Goal: Transaction & Acquisition: Purchase product/service

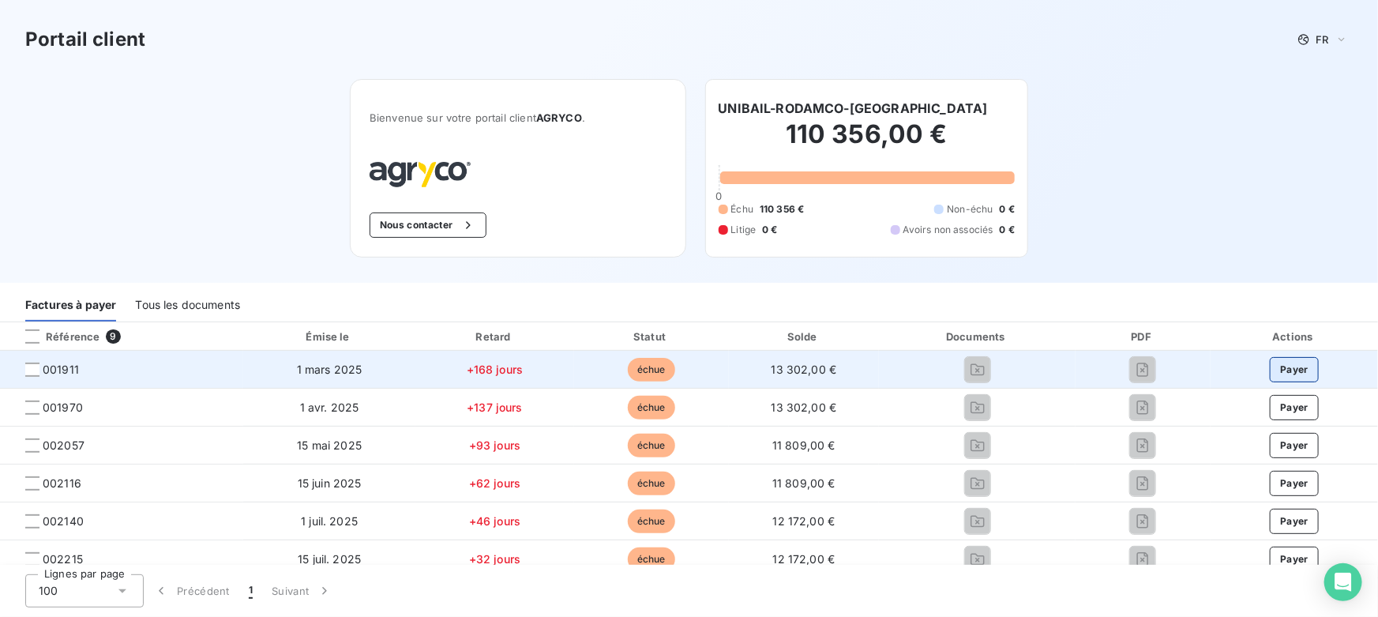
click at [1283, 366] on button "Payer" at bounding box center [1294, 369] width 49 height 25
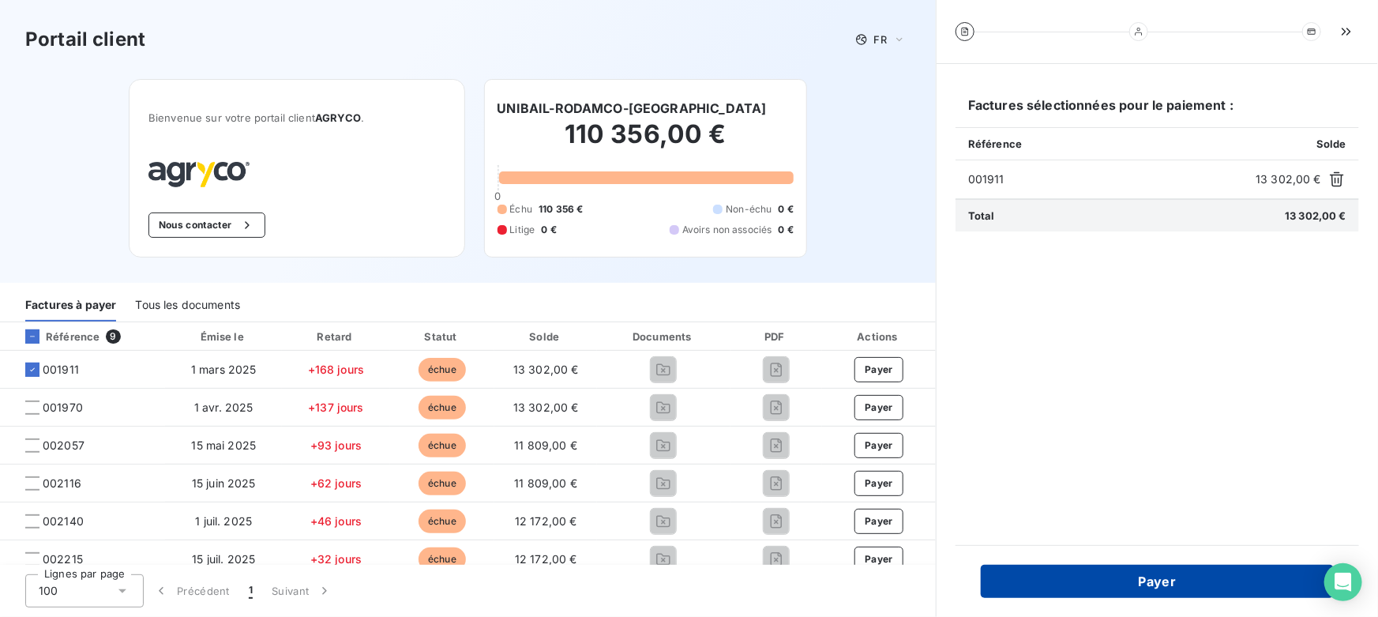
click at [1162, 582] on button "Payer" at bounding box center [1157, 581] width 353 height 33
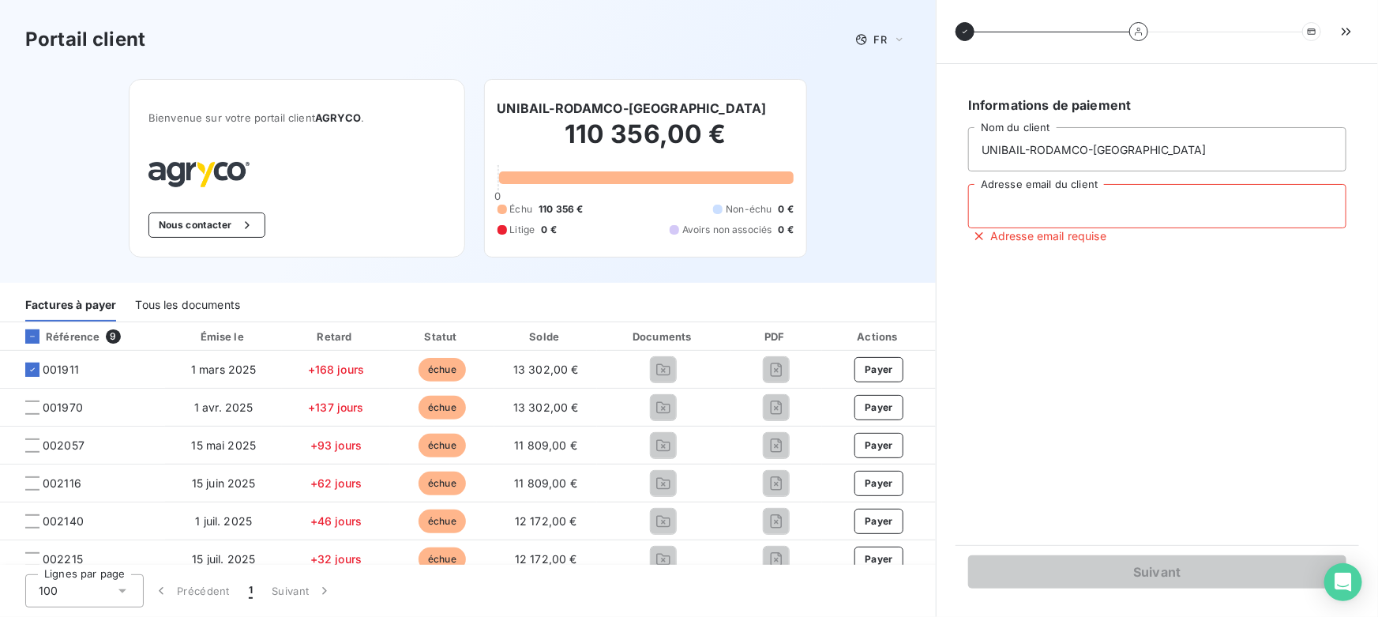
click at [1063, 210] on input "Adresse email du client" at bounding box center [1157, 206] width 378 height 44
click at [1063, 211] on input "Adresse email du client" at bounding box center [1157, 206] width 378 height 44
type input "[PERSON_NAME][EMAIL_ADDRESS][DOMAIN_NAME]"
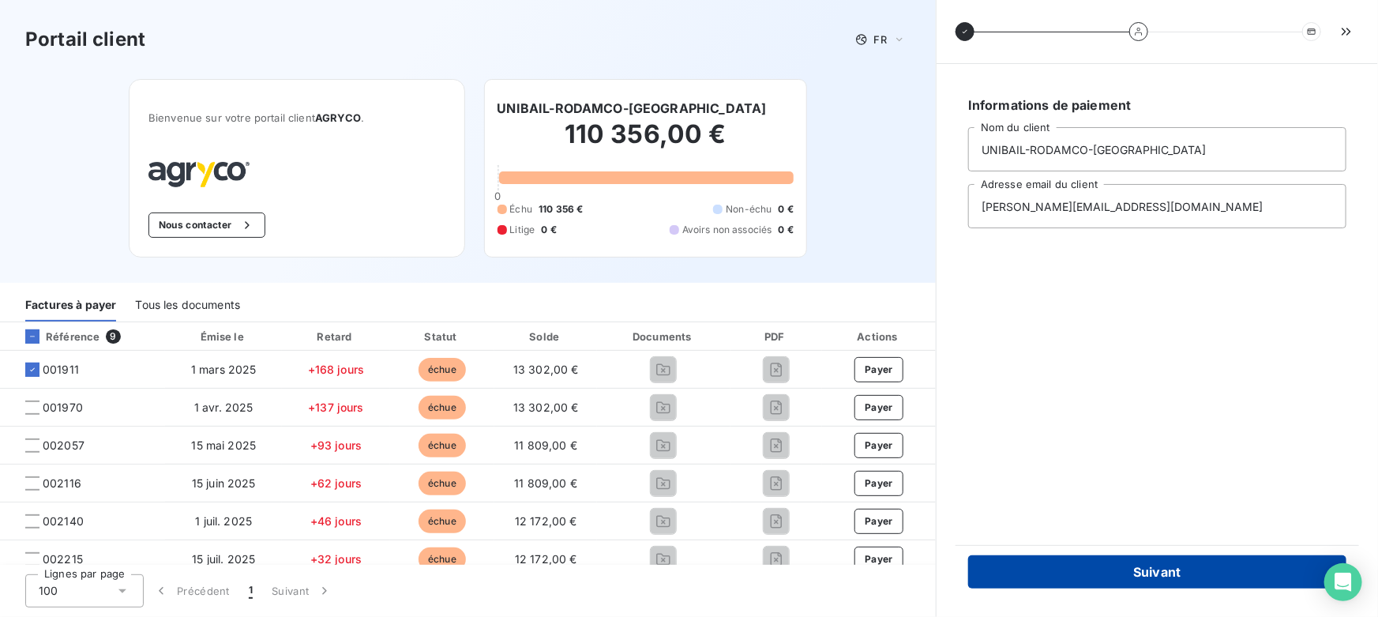
click at [1137, 578] on button "Suivant" at bounding box center [1157, 571] width 378 height 33
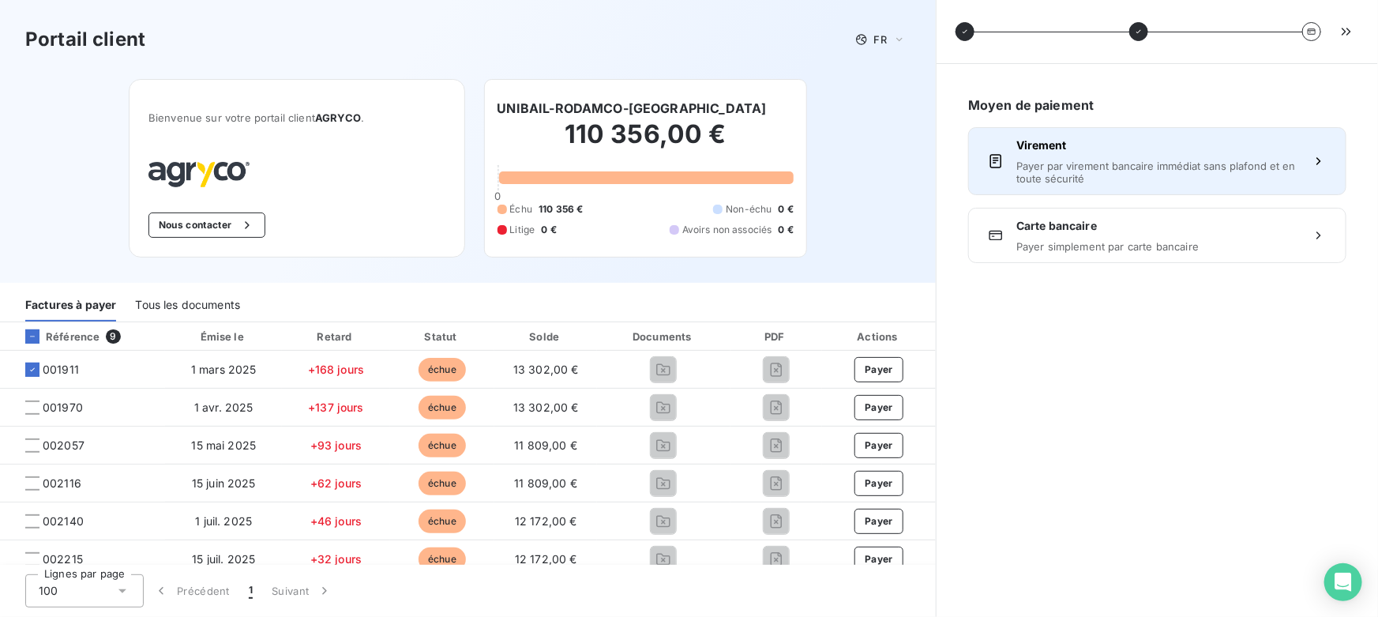
click at [1069, 153] on div "Virement Payer par virement bancaire immédiat sans plafond et en toute sécurité" at bounding box center [1158, 160] width 282 height 47
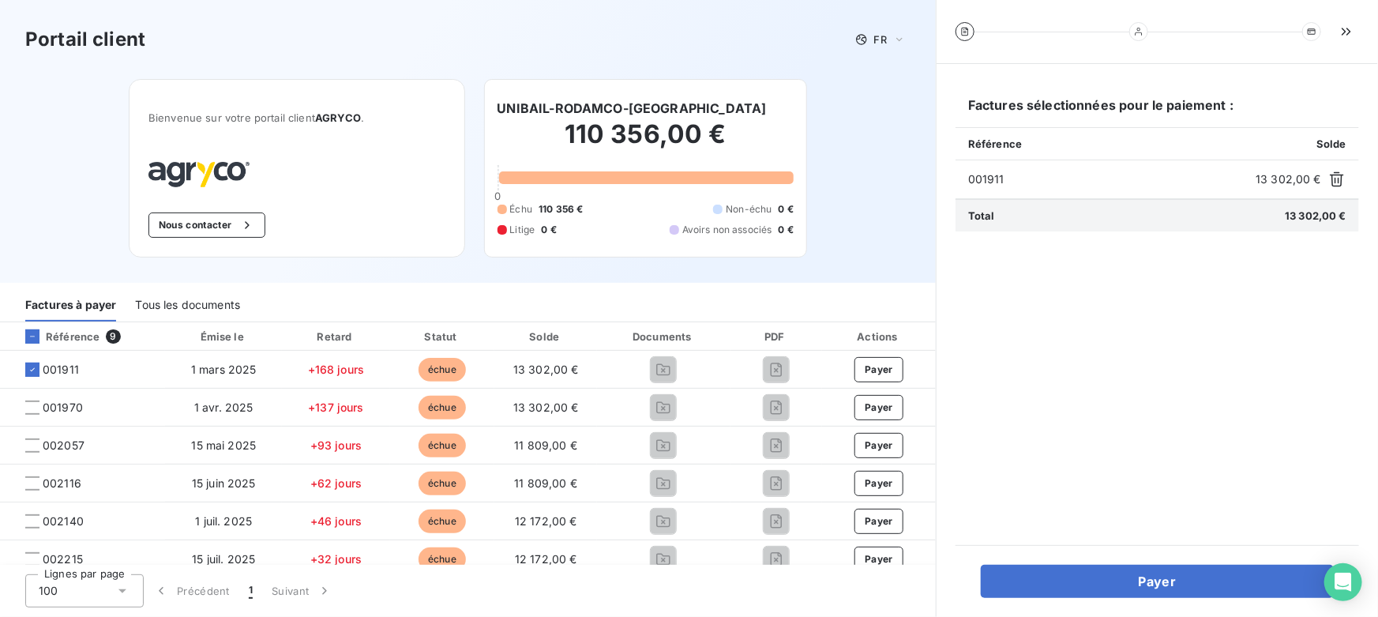
click at [634, 37] on div "Portail client FR" at bounding box center [467, 39] width 885 height 28
click at [1342, 33] on icon "button" at bounding box center [1347, 32] width 16 height 16
